Goal: Find specific page/section: Find specific page/section

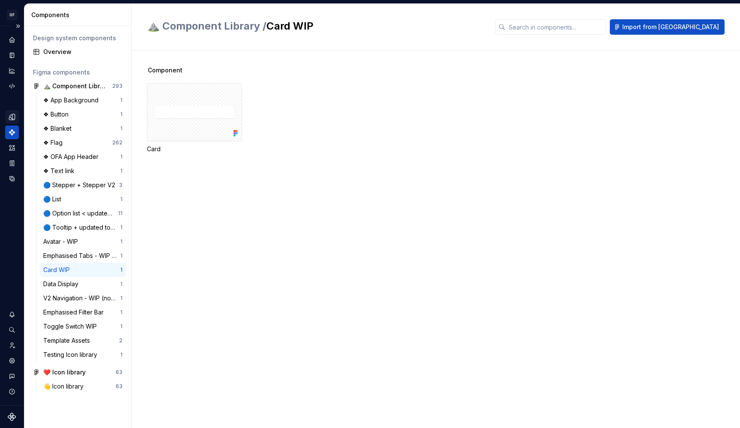
click at [15, 112] on div "Design tokens" at bounding box center [12, 117] width 14 height 14
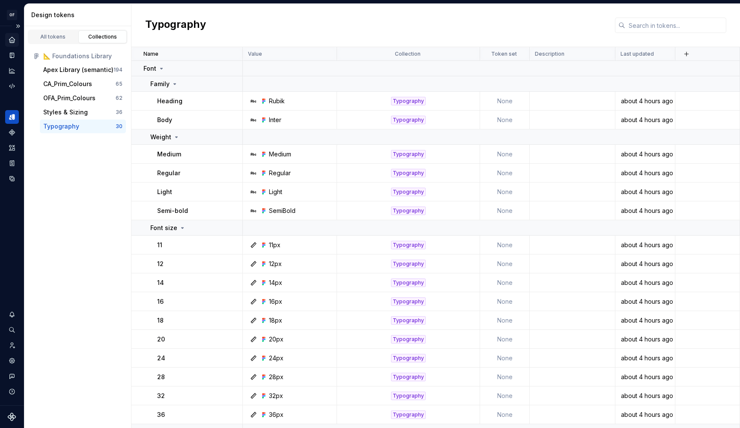
click at [10, 36] on div "Home" at bounding box center [12, 40] width 14 height 14
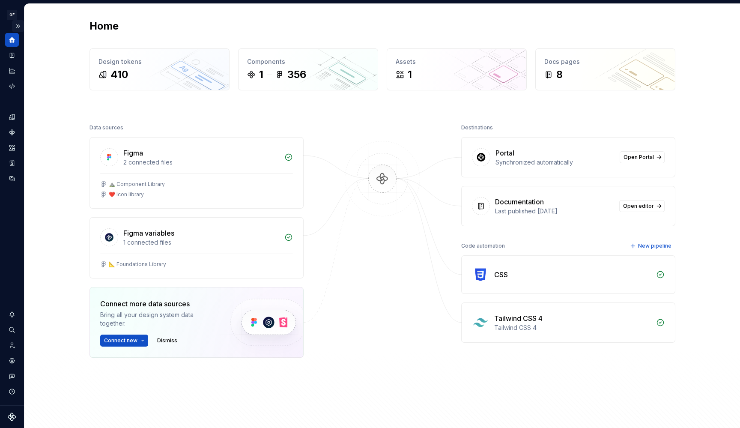
click at [17, 24] on button "Expand sidebar" at bounding box center [18, 26] width 12 height 12
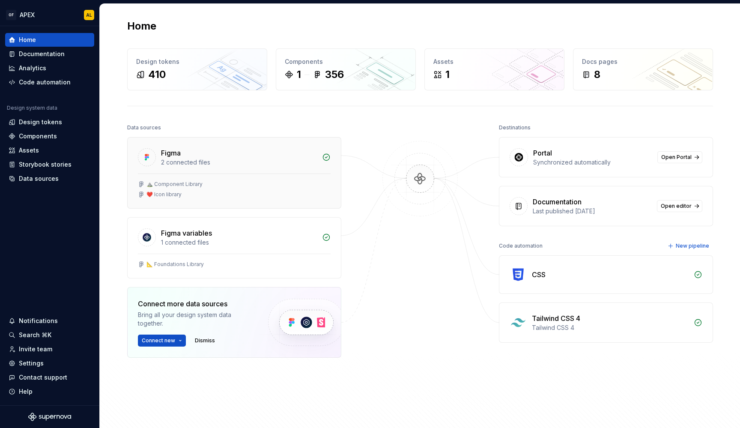
click at [196, 155] on div "Figma" at bounding box center [239, 153] width 156 height 10
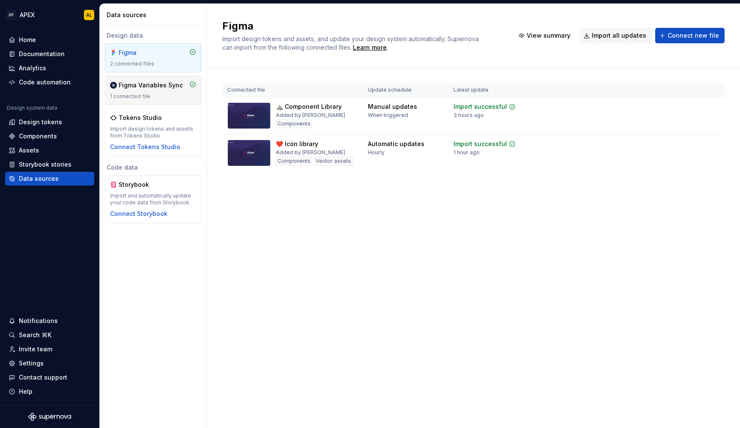
click at [165, 85] on div "Figma Variables Sync" at bounding box center [151, 85] width 64 height 9
